Goal: Information Seeking & Learning: Learn about a topic

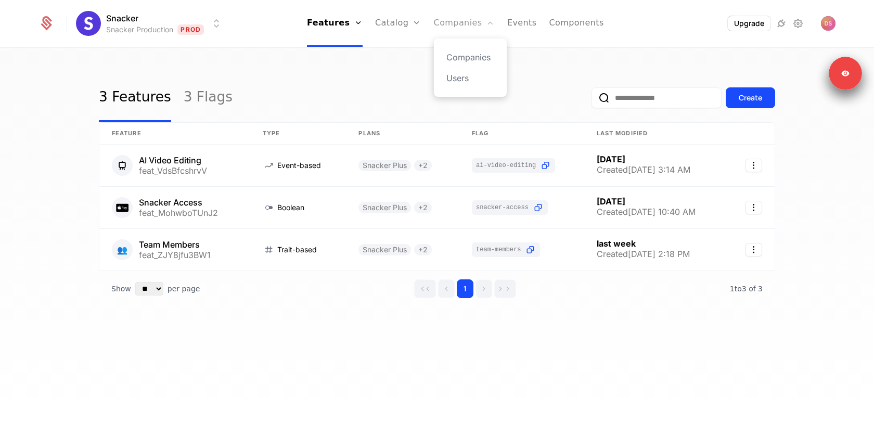
click at [450, 21] on link "Companies" at bounding box center [464, 23] width 61 height 47
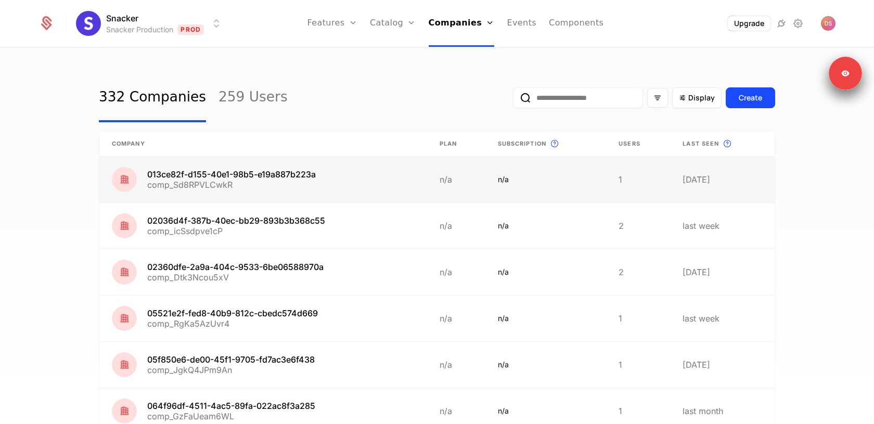
click at [353, 190] on link at bounding box center [263, 180] width 328 height 46
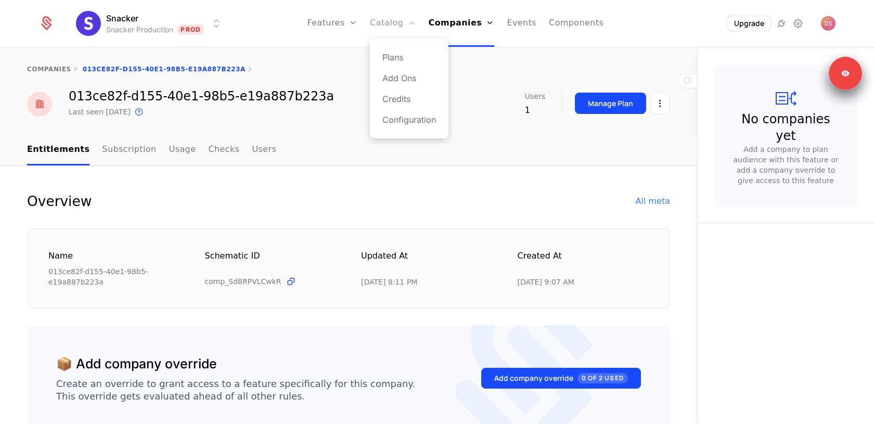
click at [396, 28] on link "Catalog" at bounding box center [393, 23] width 46 height 47
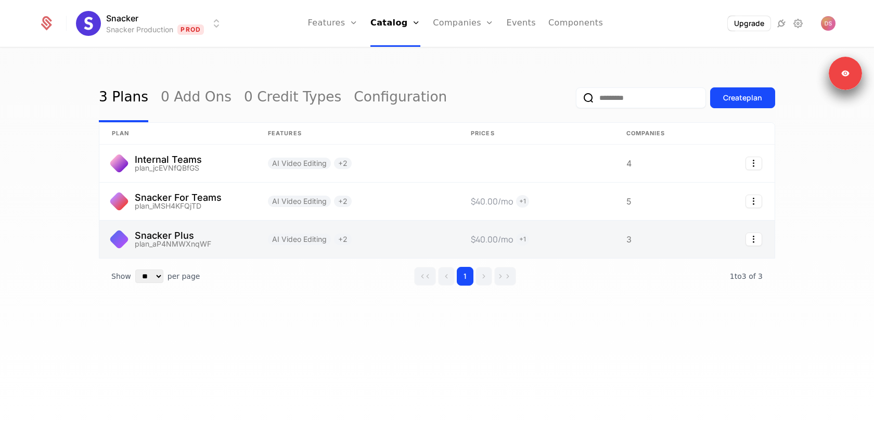
click at [398, 236] on link at bounding box center [356, 239] width 203 height 37
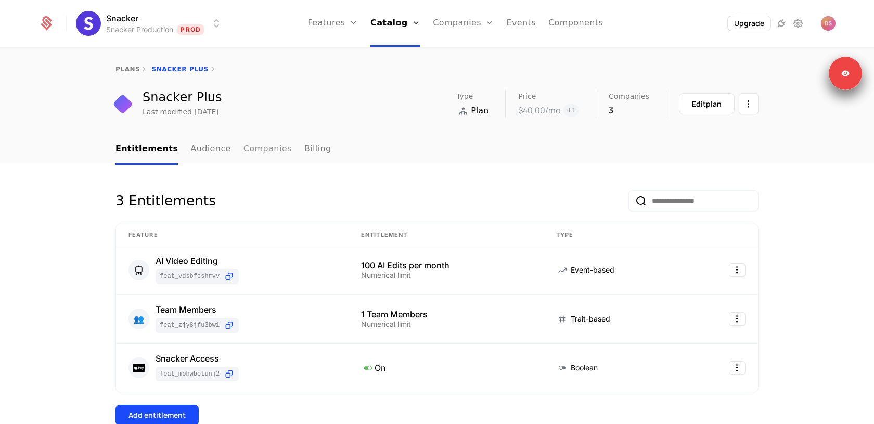
click at [243, 152] on link "Companies" at bounding box center [267, 149] width 48 height 31
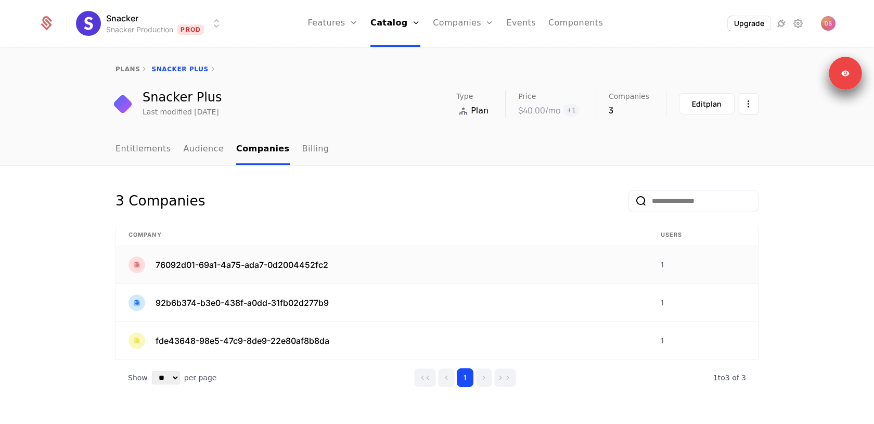
click at [231, 261] on span "76092d01-69a1-4a75-ada7-0d2004452fc2" at bounding box center [242, 264] width 173 height 12
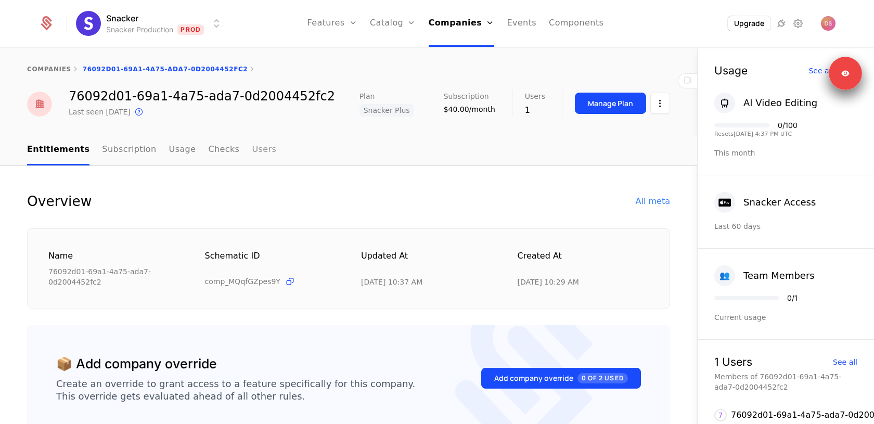
click at [252, 149] on link "Users" at bounding box center [264, 150] width 24 height 31
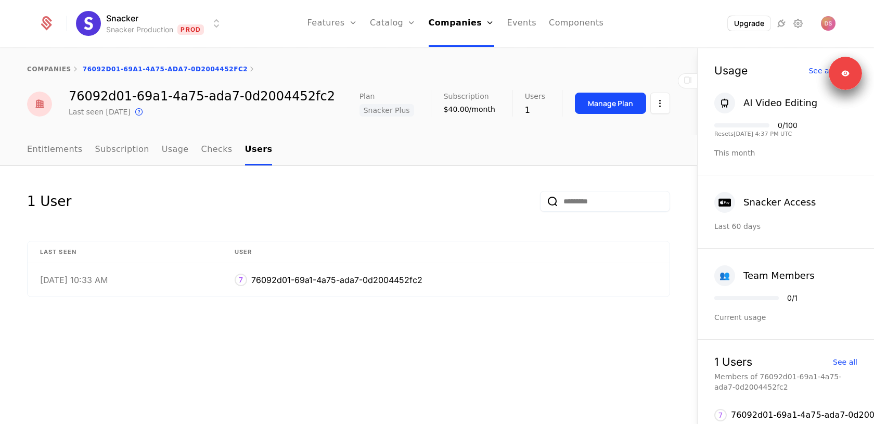
click at [46, 63] on div "companies 76092d01-69a1-4a75-ada7-0d2004452fc2" at bounding box center [348, 69] width 697 height 42
click at [46, 68] on link "companies" at bounding box center [49, 69] width 44 height 7
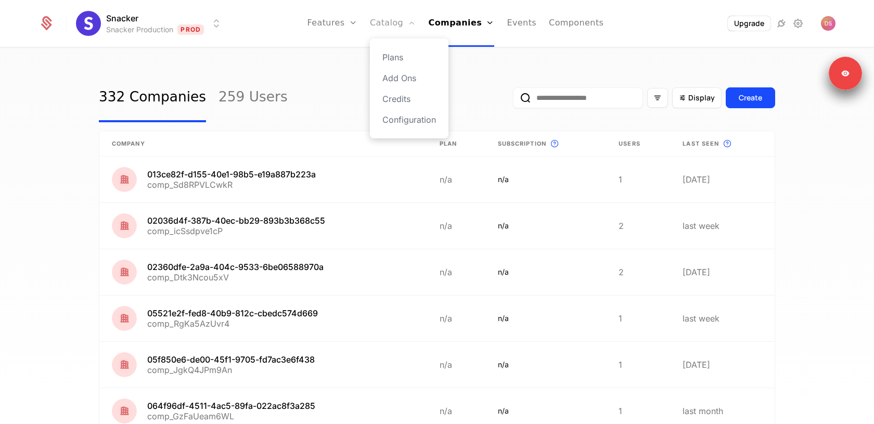
click at [395, 19] on link "Catalog" at bounding box center [393, 23] width 46 height 47
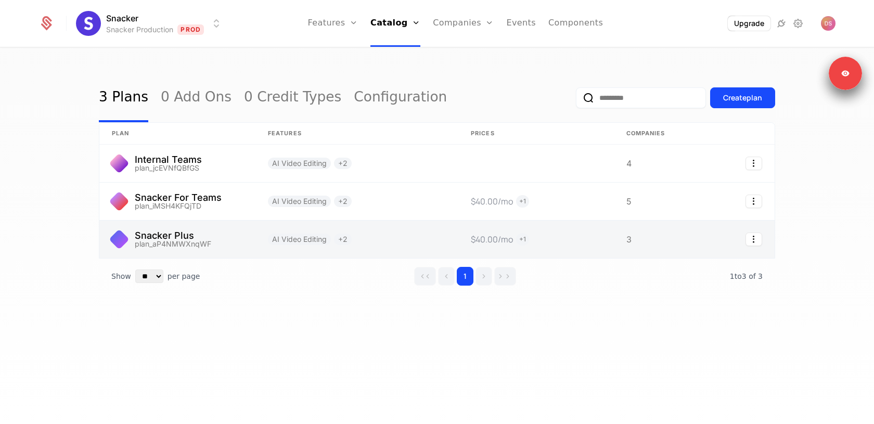
click at [210, 232] on link at bounding box center [177, 239] width 156 height 37
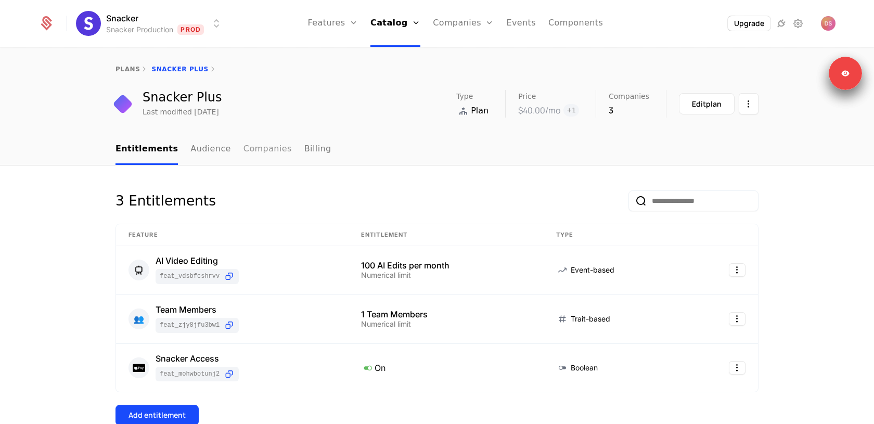
click at [255, 148] on link "Companies" at bounding box center [267, 149] width 48 height 31
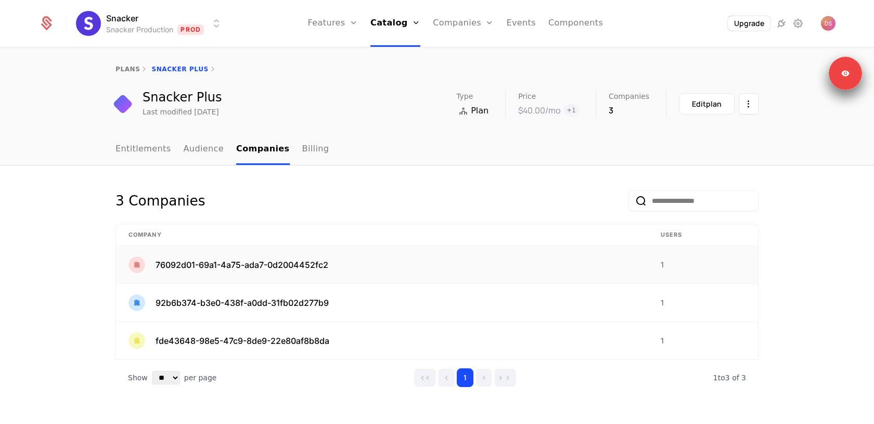
click at [399, 264] on div "76092d01-69a1-4a75-ada7-0d2004452fc2" at bounding box center [381, 264] width 507 height 17
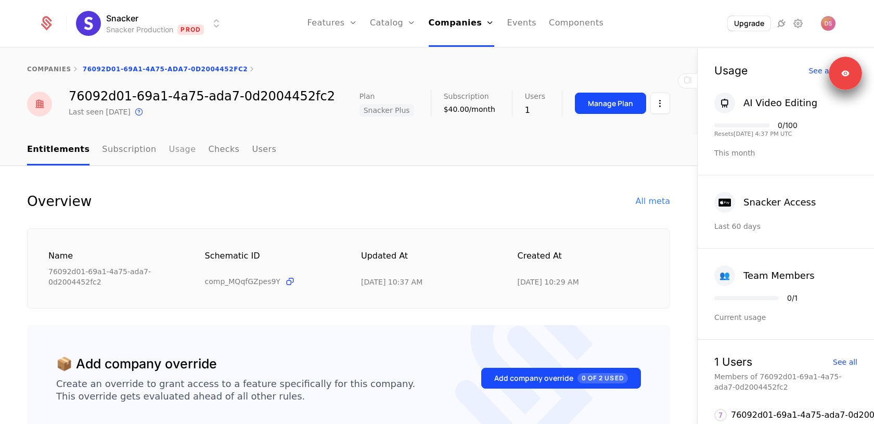
click at [173, 148] on link "Usage" at bounding box center [182, 150] width 27 height 31
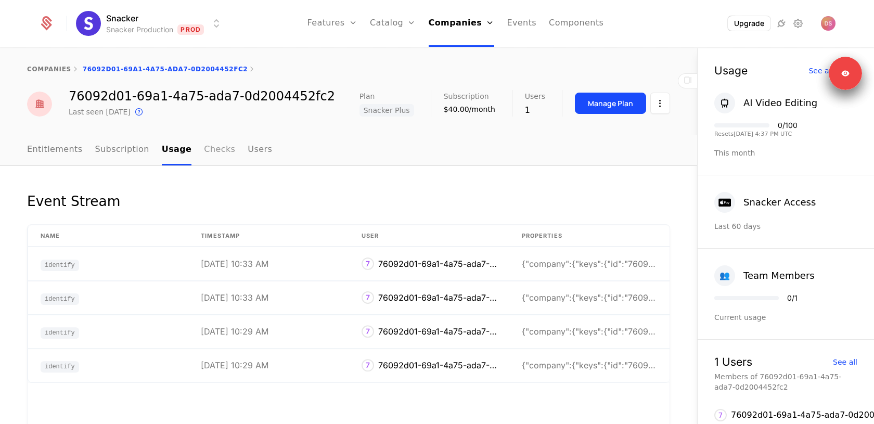
click at [211, 149] on link "Checks" at bounding box center [219, 150] width 31 height 31
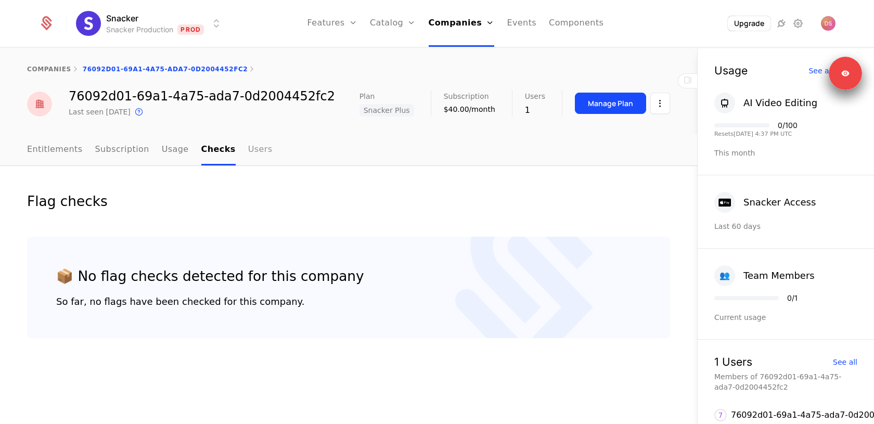
click at [248, 147] on link "Users" at bounding box center [260, 150] width 24 height 31
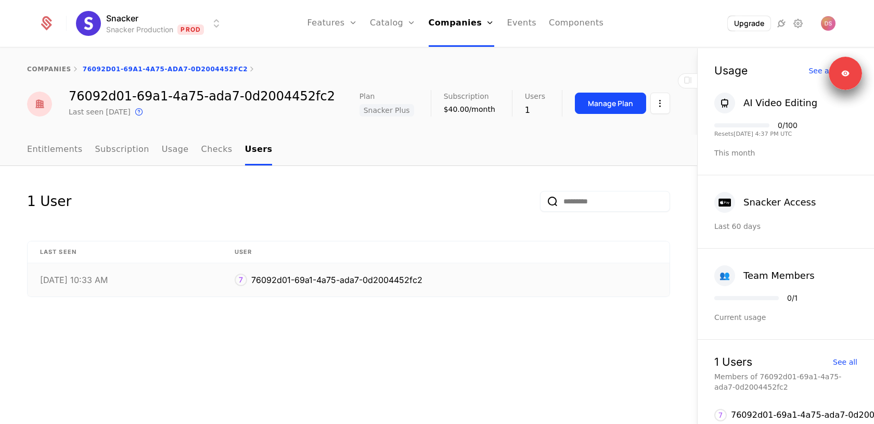
click at [193, 287] on td "[DATE] 10:33 AM" at bounding box center [125, 279] width 195 height 33
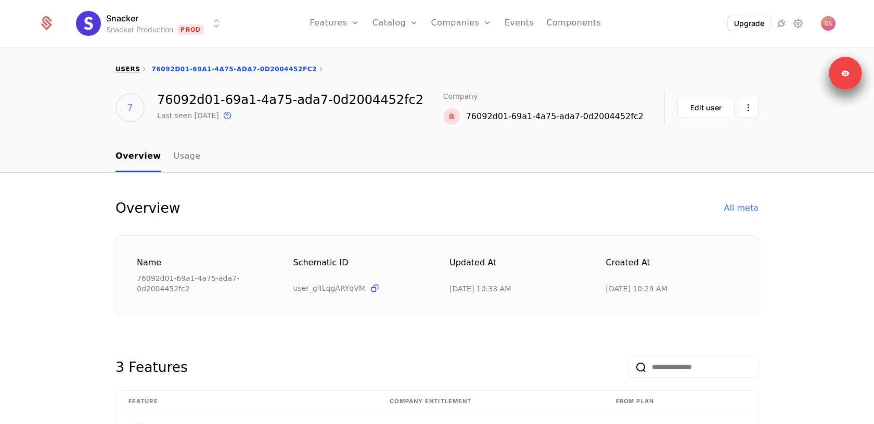
click at [133, 67] on link "users" at bounding box center [127, 69] width 24 height 7
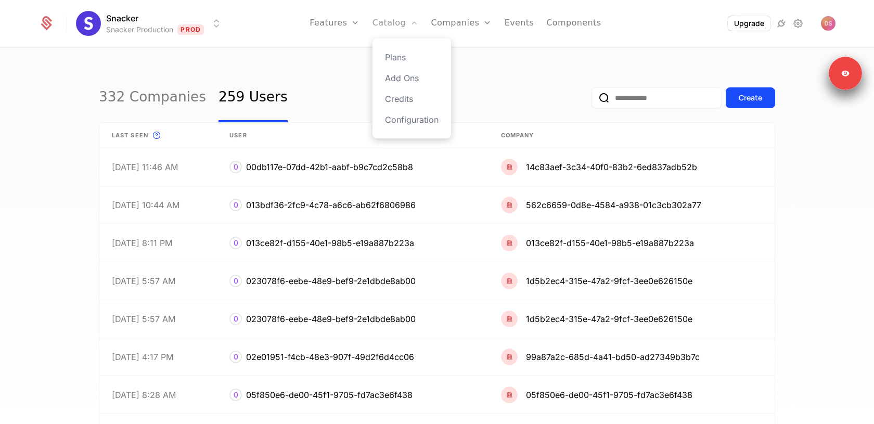
click at [388, 21] on link "Catalog" at bounding box center [395, 23] width 46 height 47
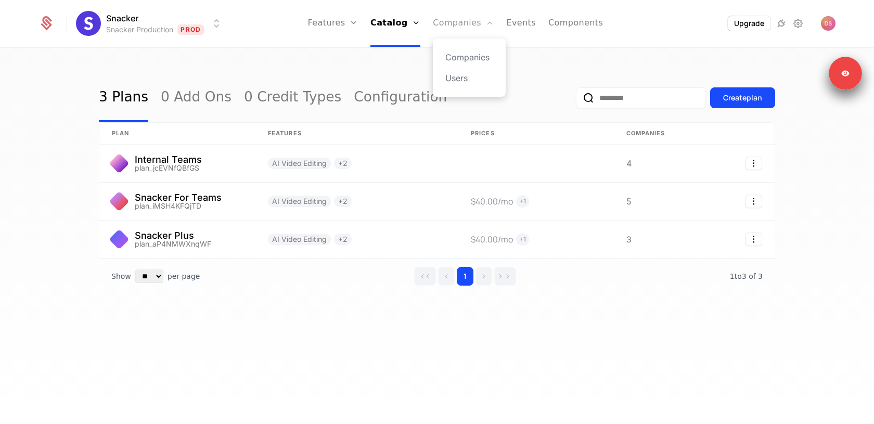
click at [445, 27] on link "Companies" at bounding box center [463, 23] width 61 height 47
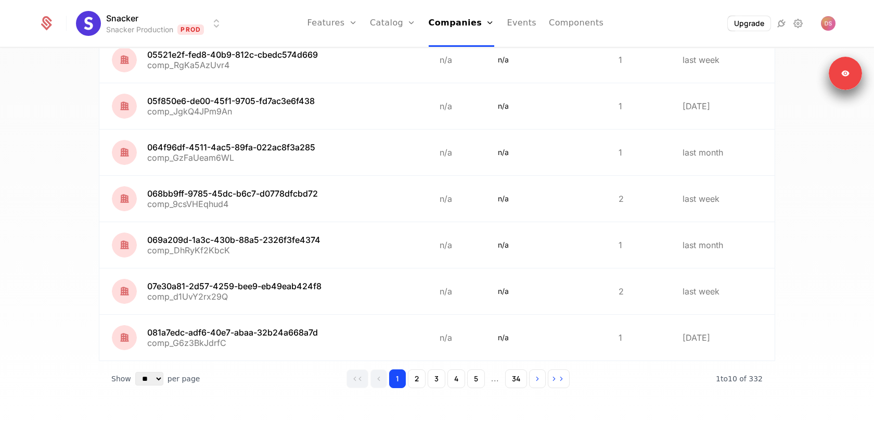
scroll to position [258, 0]
click at [417, 378] on button "2" at bounding box center [417, 379] width 18 height 19
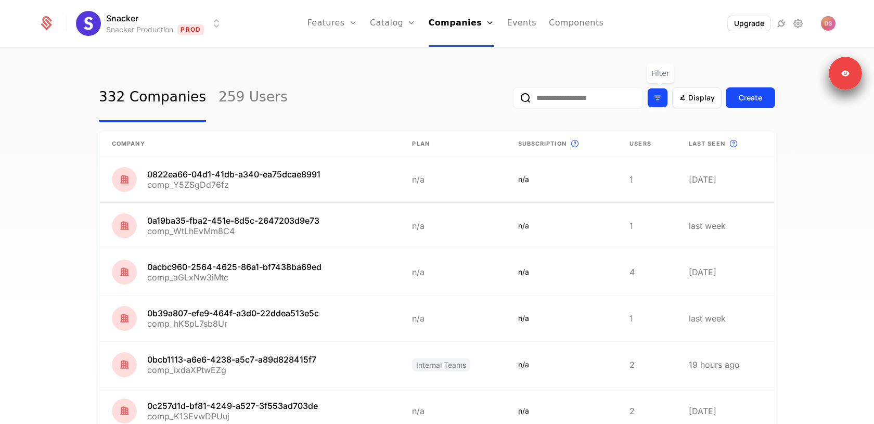
click at [655, 97] on icon "Filter options" at bounding box center [657, 97] width 9 height 9
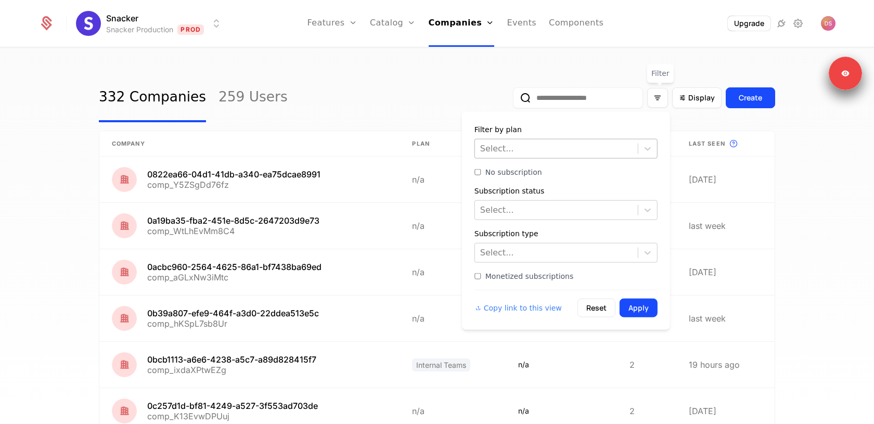
click at [599, 148] on div at bounding box center [556, 148] width 152 height 15
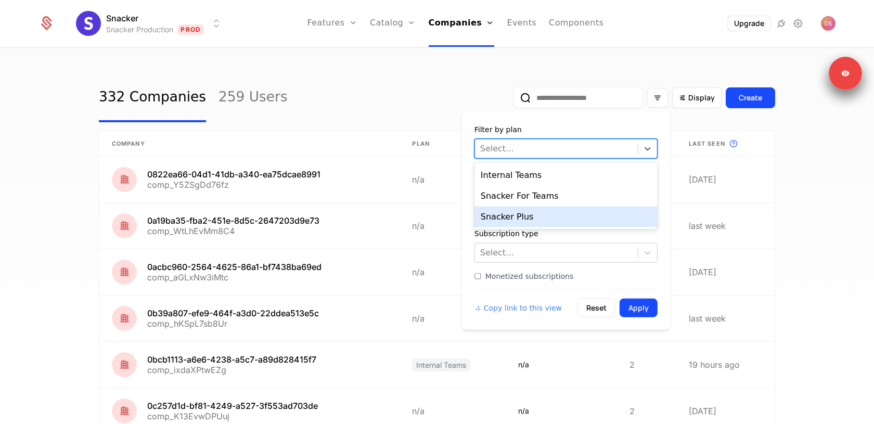
click at [560, 214] on div "Snacker Plus" at bounding box center [565, 216] width 183 height 21
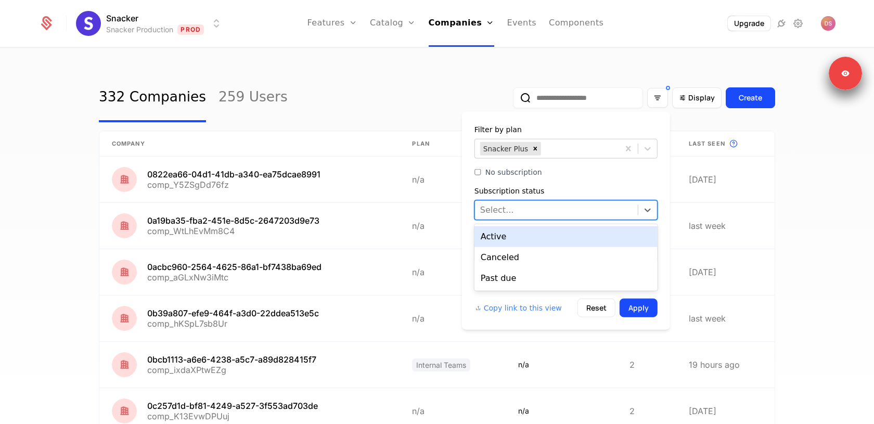
click at [590, 209] on div at bounding box center [556, 210] width 152 height 15
click at [581, 231] on div "Active" at bounding box center [565, 236] width 183 height 21
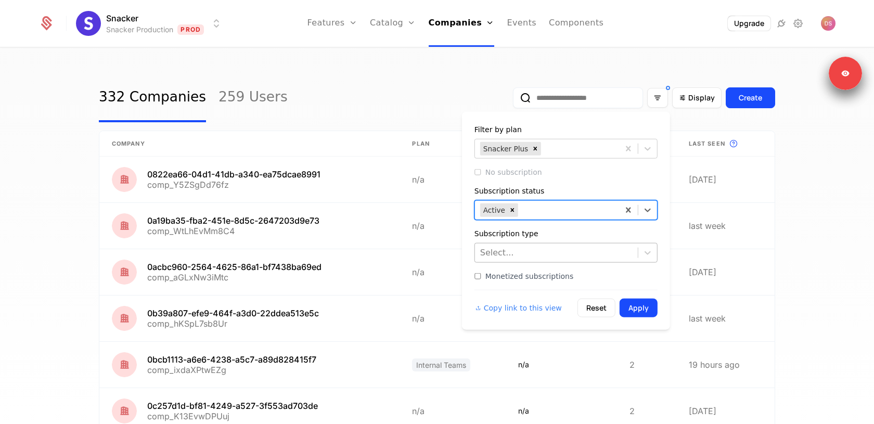
click at [581, 251] on div at bounding box center [556, 252] width 152 height 15
click at [583, 236] on div "Subscription type" at bounding box center [565, 233] width 183 height 10
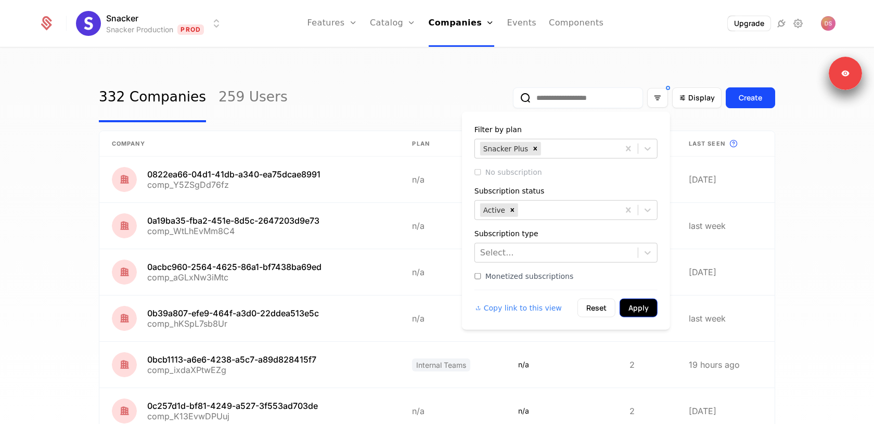
click at [639, 307] on button "Apply" at bounding box center [638, 308] width 38 height 19
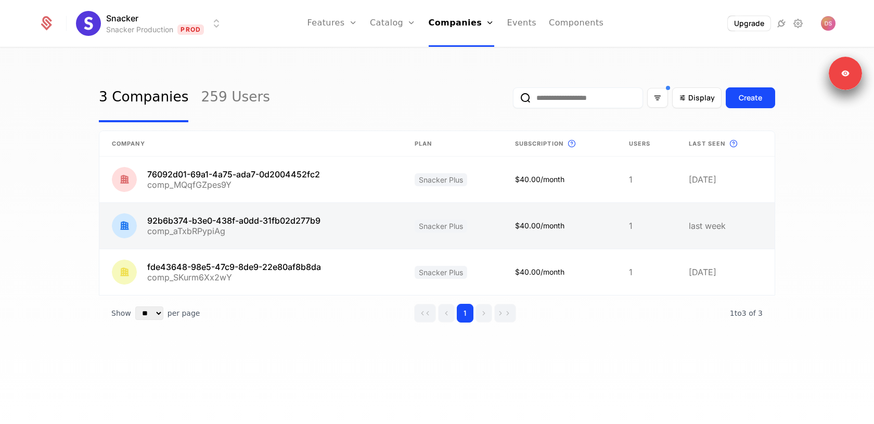
click at [577, 232] on link at bounding box center [559, 226] width 114 height 46
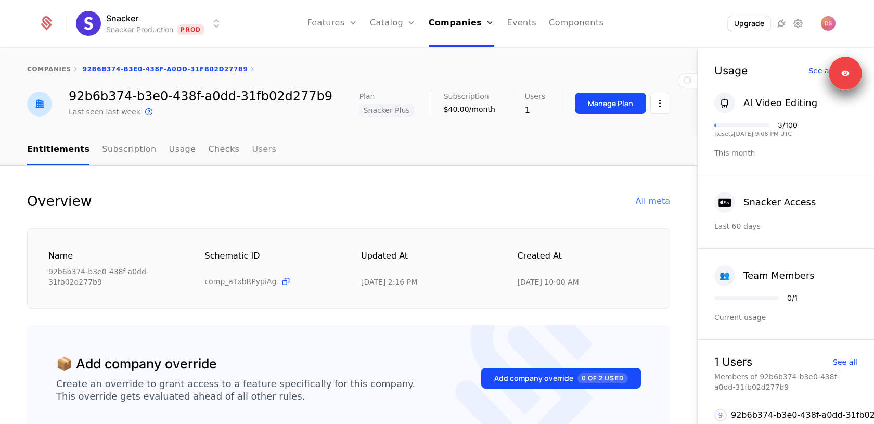
click at [252, 148] on link "Users" at bounding box center [264, 150] width 24 height 31
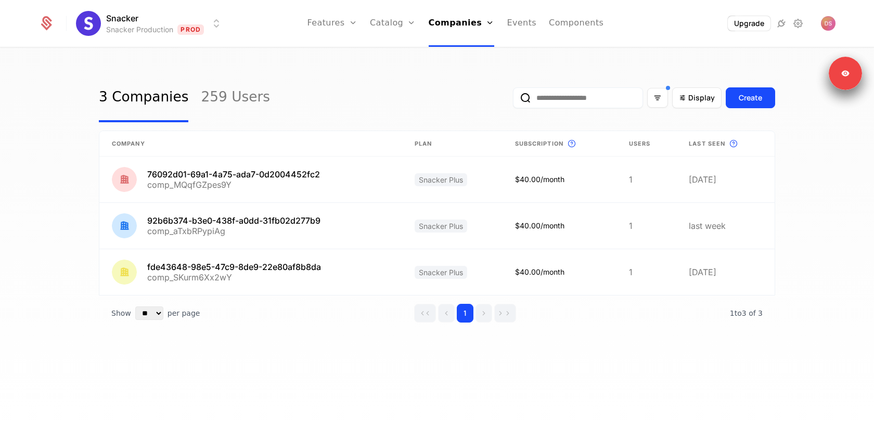
click at [549, 102] on input "email" at bounding box center [578, 97] width 130 height 21
click at [664, 101] on div "Filter options" at bounding box center [657, 98] width 21 height 20
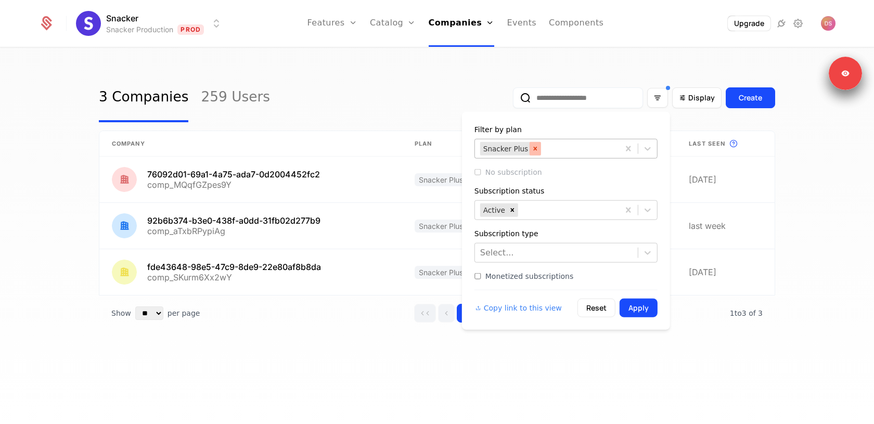
click at [534, 149] on icon "Remove Snacker Plus" at bounding box center [536, 149] width 4 height 4
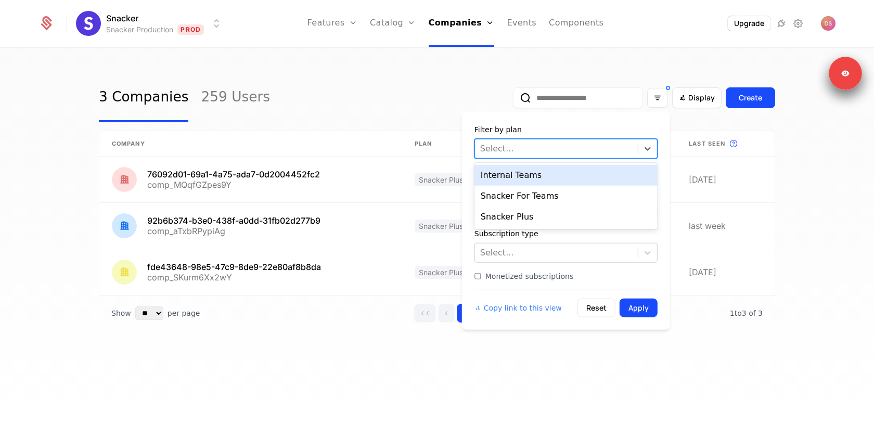
click at [533, 149] on div at bounding box center [556, 148] width 152 height 15
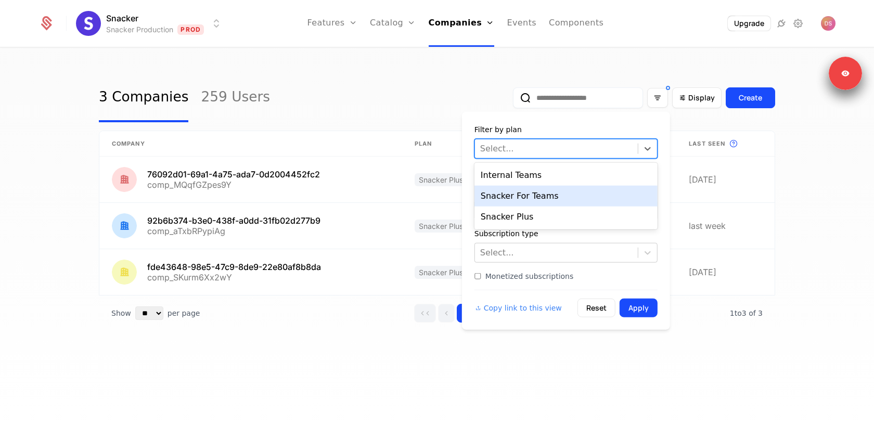
click at [528, 198] on div "Snacker For Teams" at bounding box center [565, 196] width 183 height 21
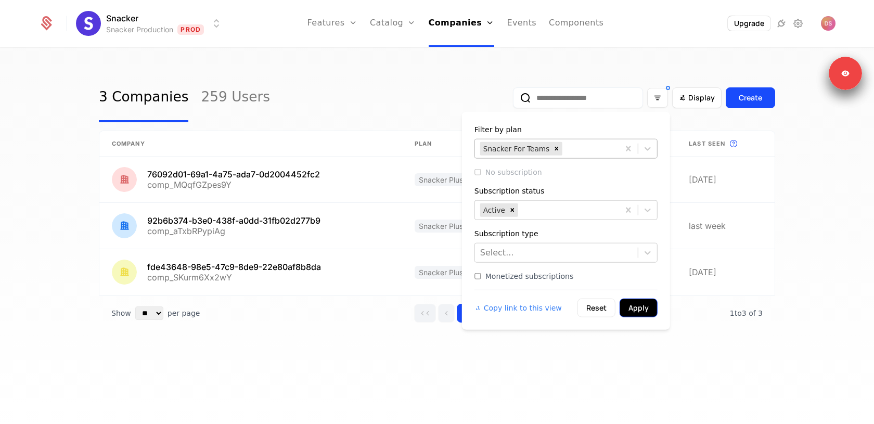
click at [637, 305] on button "Apply" at bounding box center [638, 308] width 38 height 19
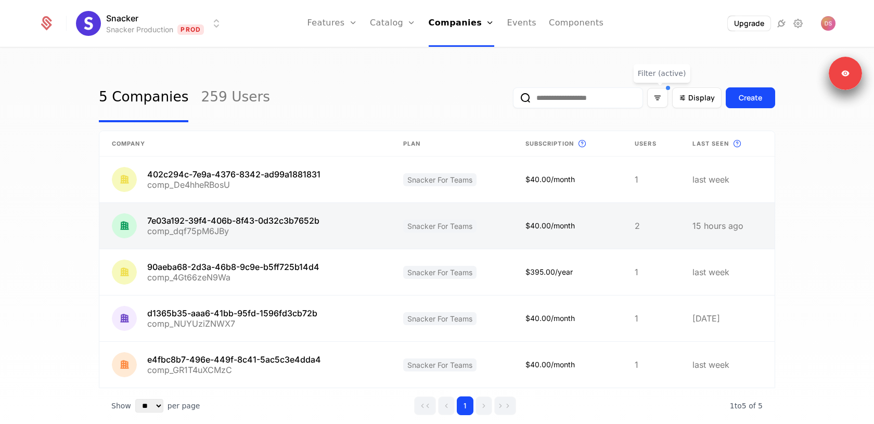
scroll to position [16, 0]
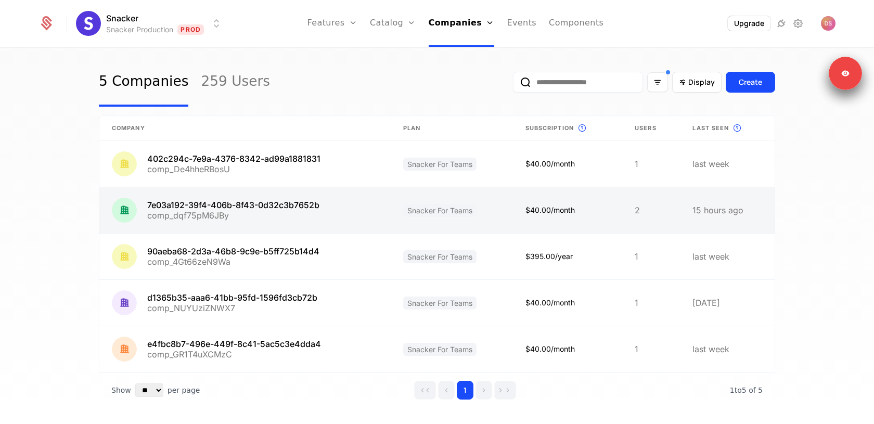
click at [588, 204] on link at bounding box center [567, 210] width 109 height 46
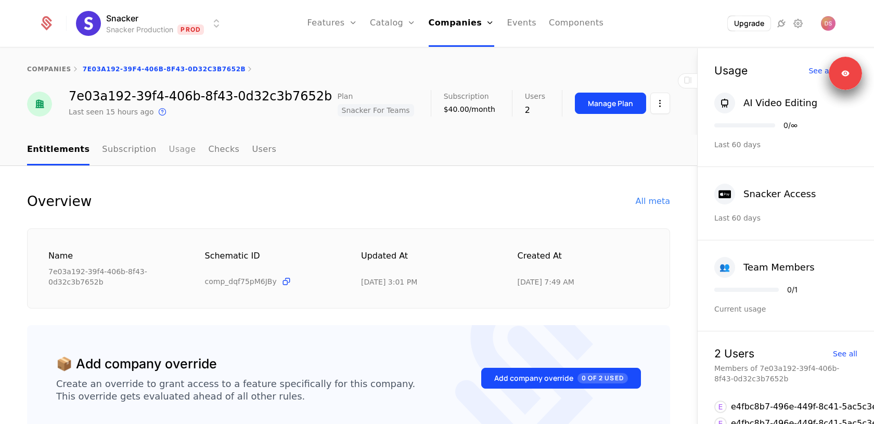
click at [171, 149] on link "Usage" at bounding box center [182, 150] width 27 height 31
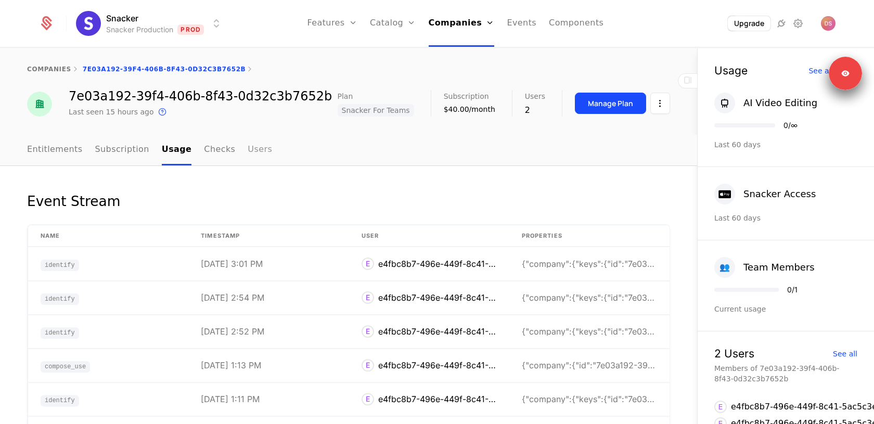
click at [248, 152] on link "Users" at bounding box center [260, 150] width 24 height 31
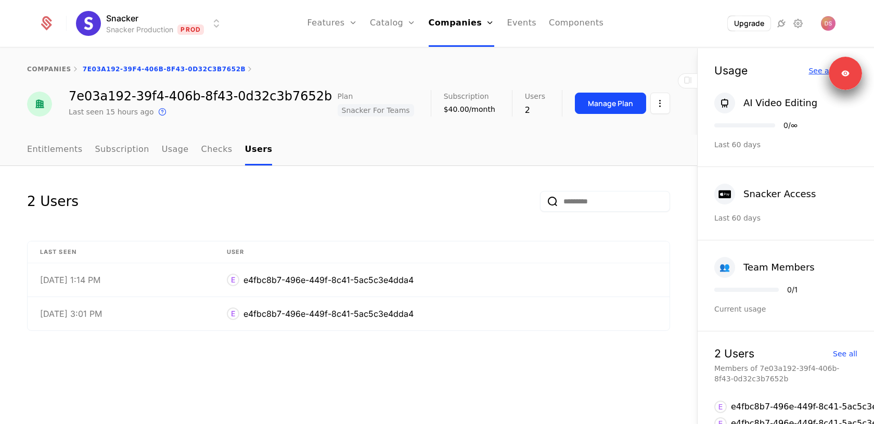
click at [817, 72] on div "See all usage" at bounding box center [832, 70] width 49 height 7
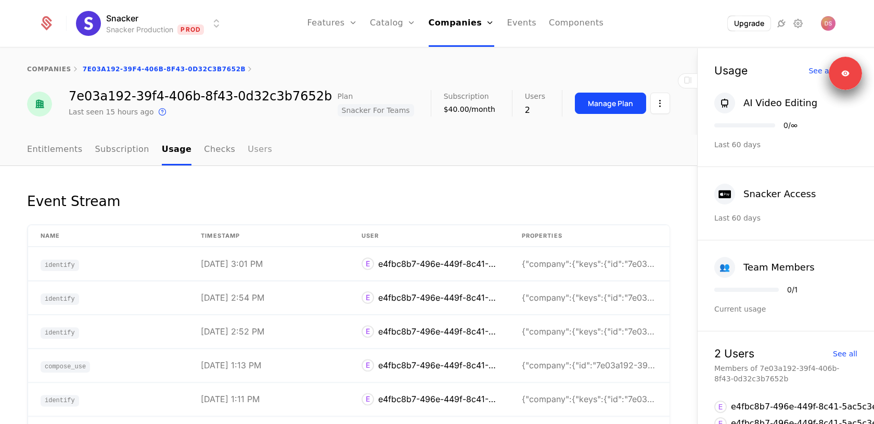
click at [248, 152] on link "Users" at bounding box center [260, 150] width 24 height 31
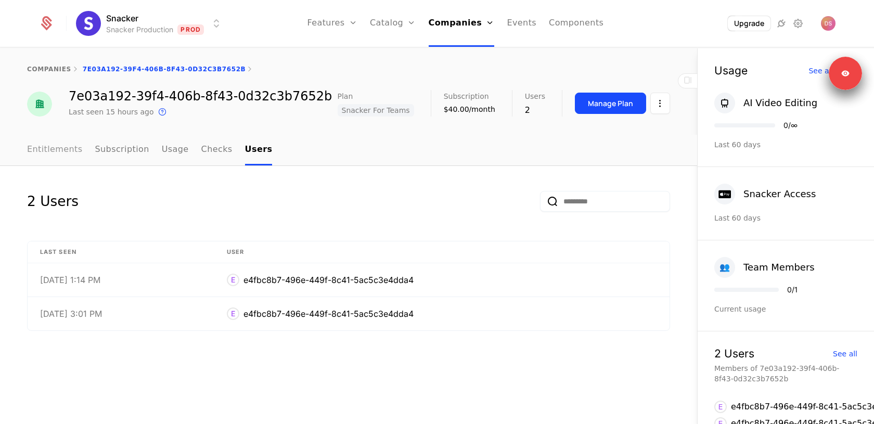
click at [41, 151] on link "Entitlements" at bounding box center [55, 150] width 56 height 31
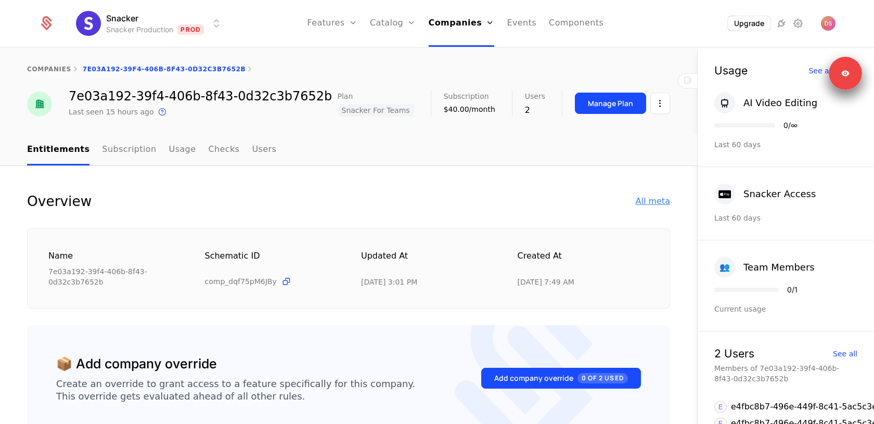
click at [651, 199] on div "All meta" at bounding box center [653, 201] width 34 height 12
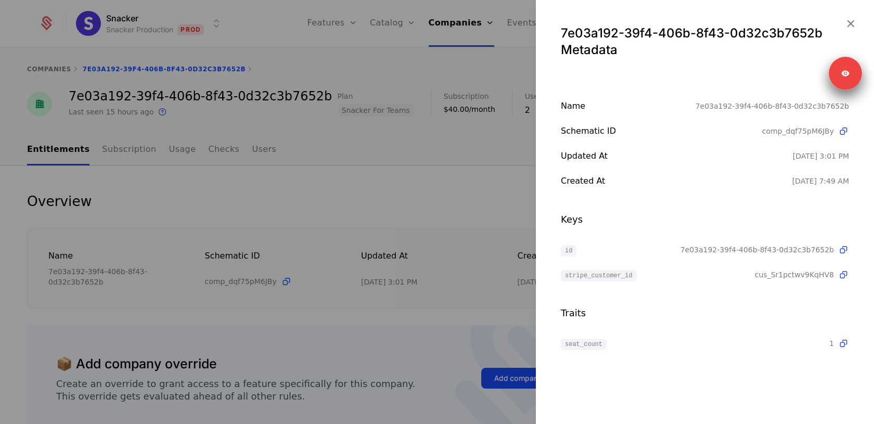
click at [503, 179] on div at bounding box center [437, 212] width 874 height 424
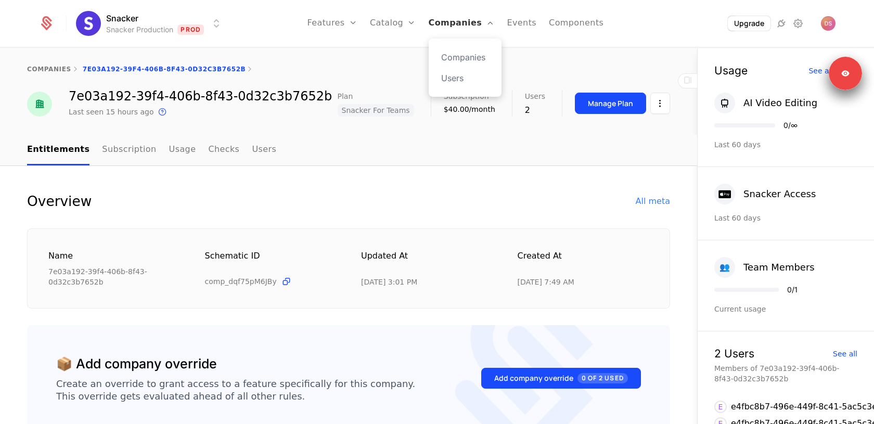
click at [469, 28] on link "Companies" at bounding box center [462, 23] width 66 height 47
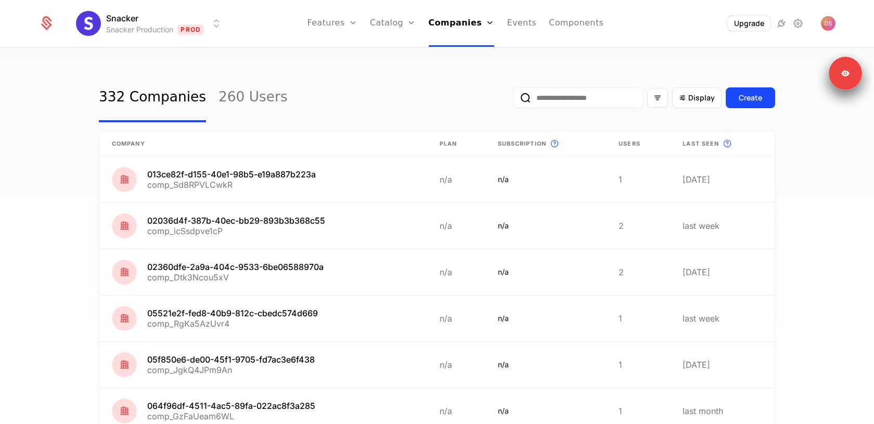
click at [549, 100] on input "email" at bounding box center [578, 97] width 130 height 21
paste input "**********"
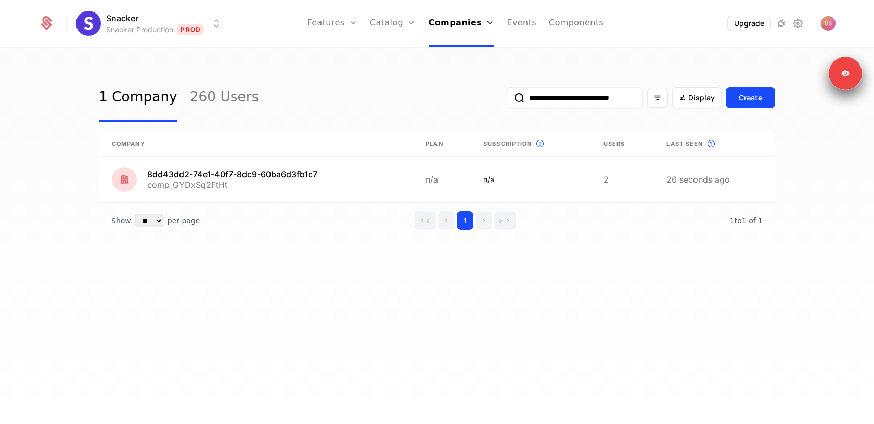
type input "**********"
click at [507, 100] on button "submit" at bounding box center [507, 100] width 0 height 0
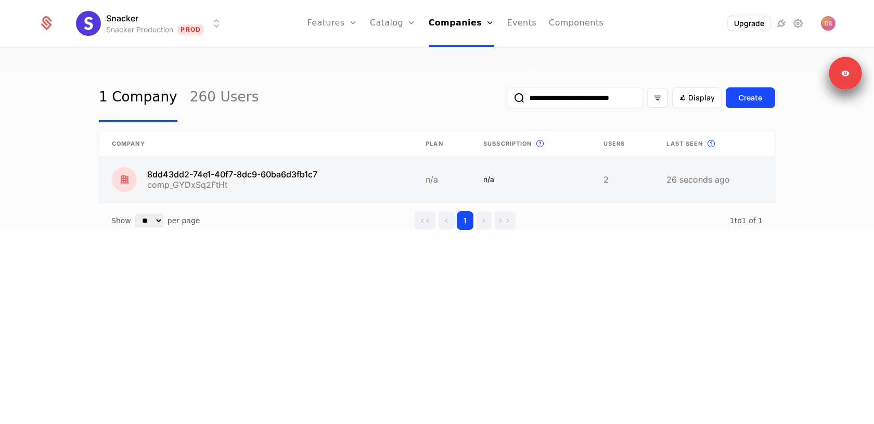
click at [345, 176] on link at bounding box center [256, 180] width 314 height 46
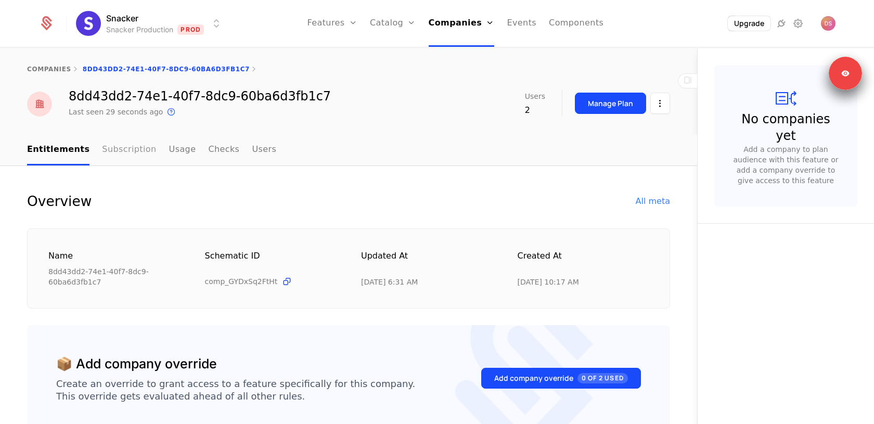
click at [140, 148] on link "Subscription" at bounding box center [129, 150] width 54 height 31
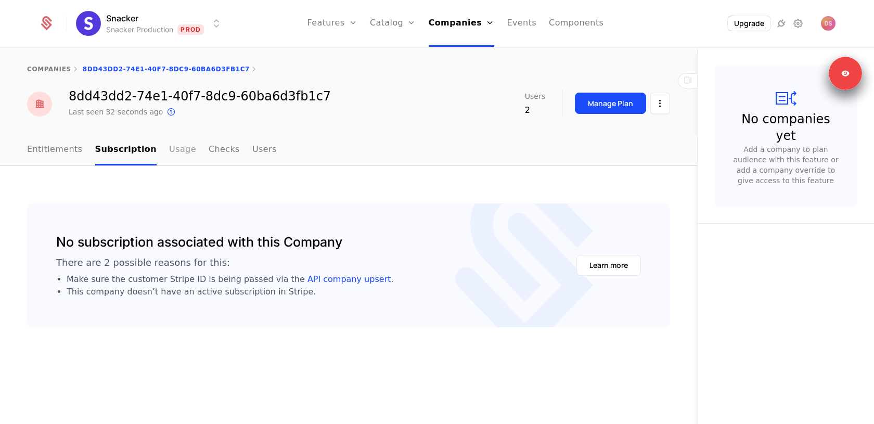
click at [173, 152] on link "Usage" at bounding box center [182, 150] width 27 height 31
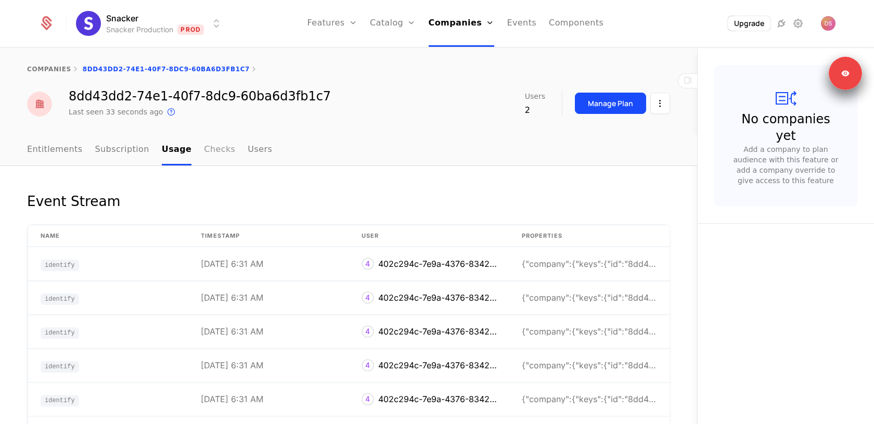
click at [204, 150] on link "Checks" at bounding box center [219, 150] width 31 height 31
click at [248, 146] on link "Users" at bounding box center [260, 150] width 24 height 31
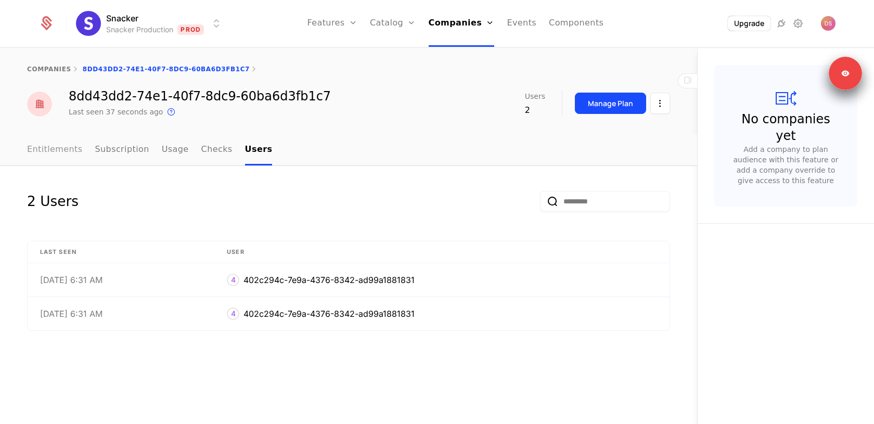
click at [67, 149] on link "Entitlements" at bounding box center [55, 150] width 56 height 31
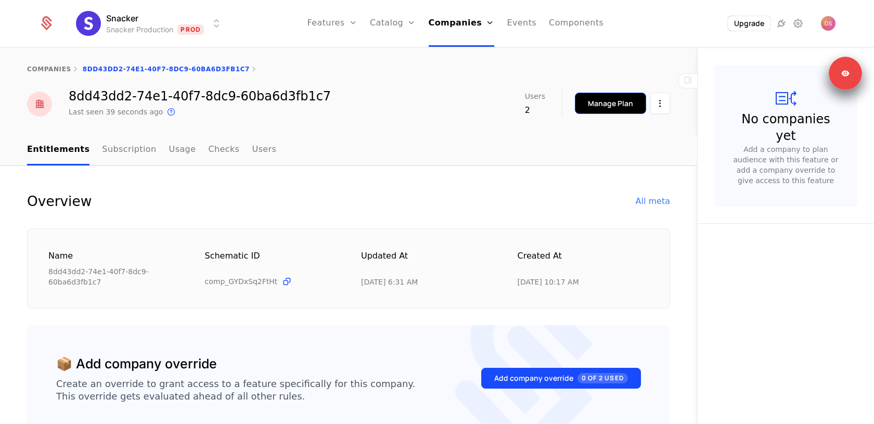
click at [594, 101] on div "Manage Plan" at bounding box center [610, 103] width 45 height 10
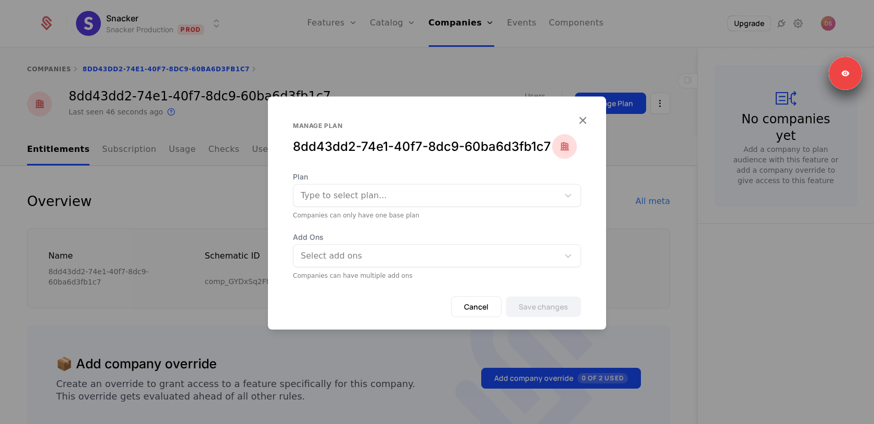
click at [428, 199] on div at bounding box center [426, 195] width 251 height 15
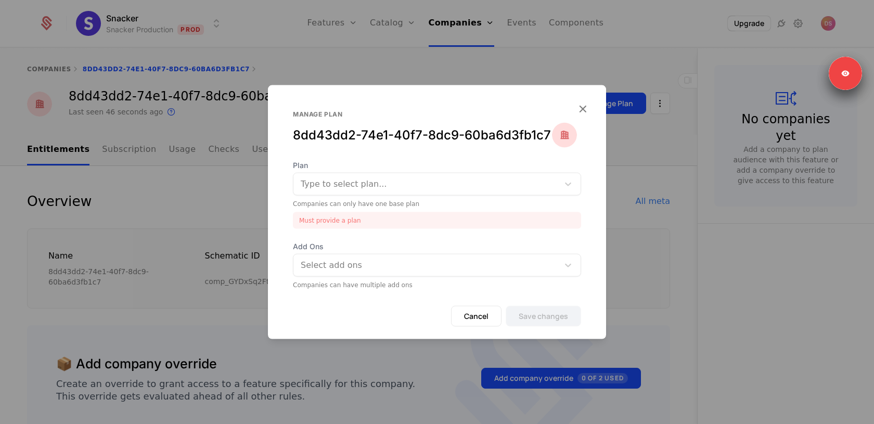
click at [442, 164] on div "Manage plan 8dd43dd2-74e1-40f7-8dc9-60ba6d3fb1c7 Plan Type to select plan... Co…" at bounding box center [437, 212] width 338 height 254
click at [429, 66] on div at bounding box center [437, 212] width 874 height 424
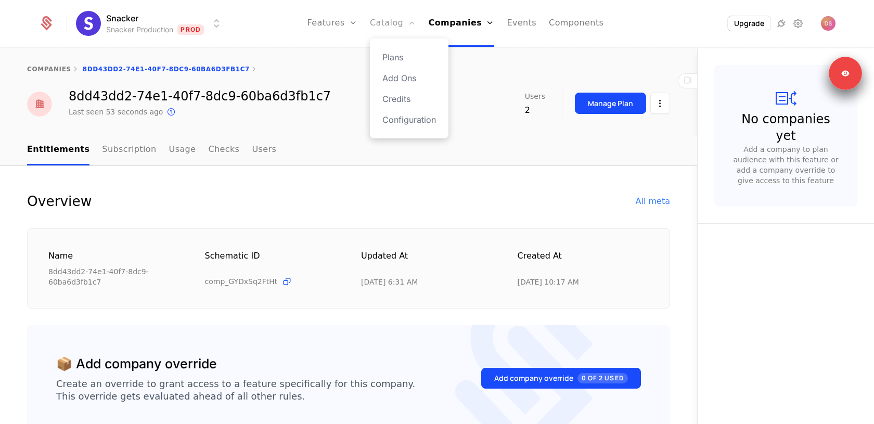
click at [397, 22] on link "Catalog" at bounding box center [393, 23] width 46 height 47
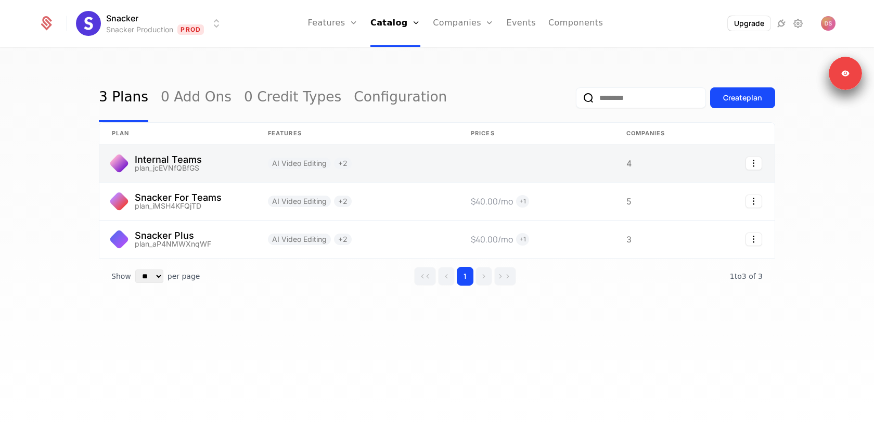
click at [401, 168] on link at bounding box center [356, 163] width 203 height 37
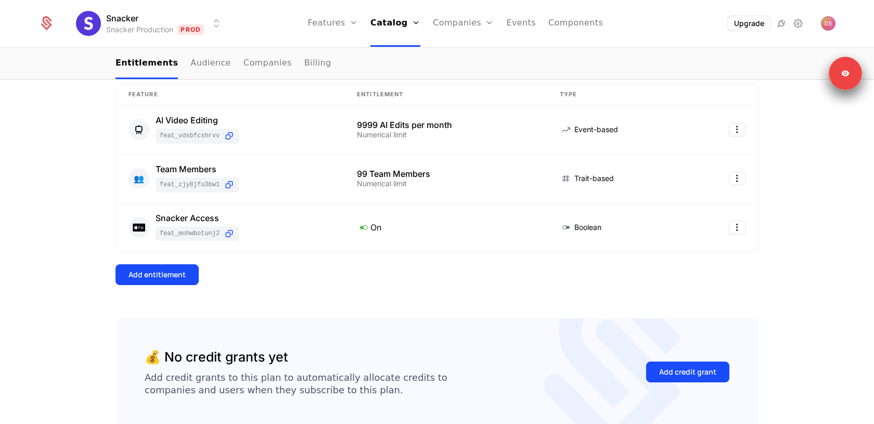
scroll to position [197, 0]
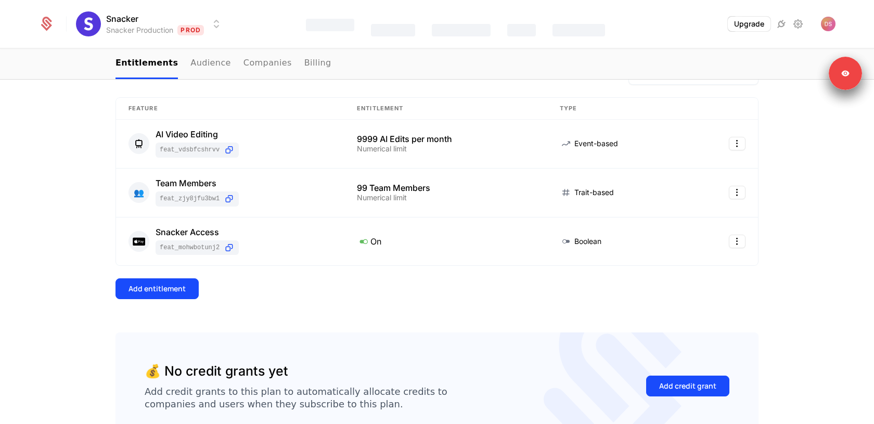
click at [333, 22] on div "Features" at bounding box center [330, 25] width 48 height 12
click at [202, 66] on link "Audience" at bounding box center [210, 63] width 41 height 31
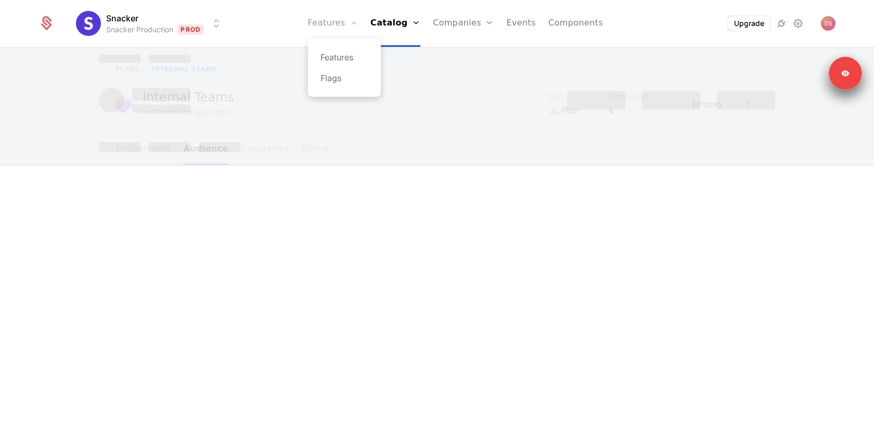
click at [321, 19] on link "Features" at bounding box center [333, 23] width 50 height 47
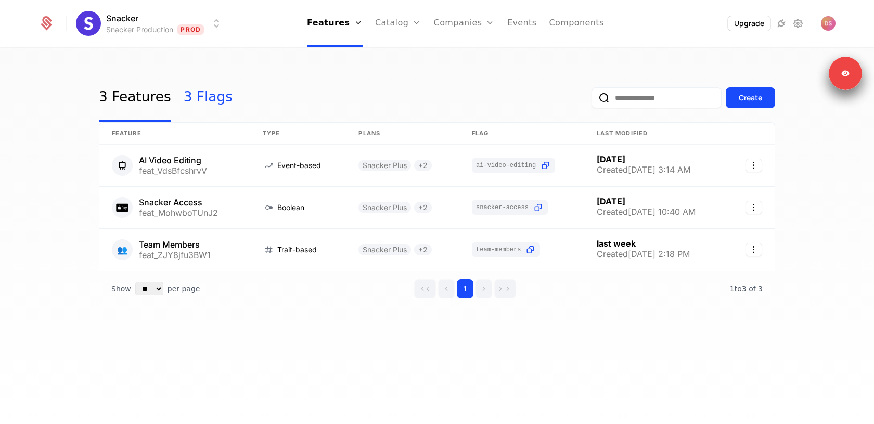
click at [184, 98] on link "3 Flags" at bounding box center [208, 97] width 49 height 49
